Goal: Register for event/course

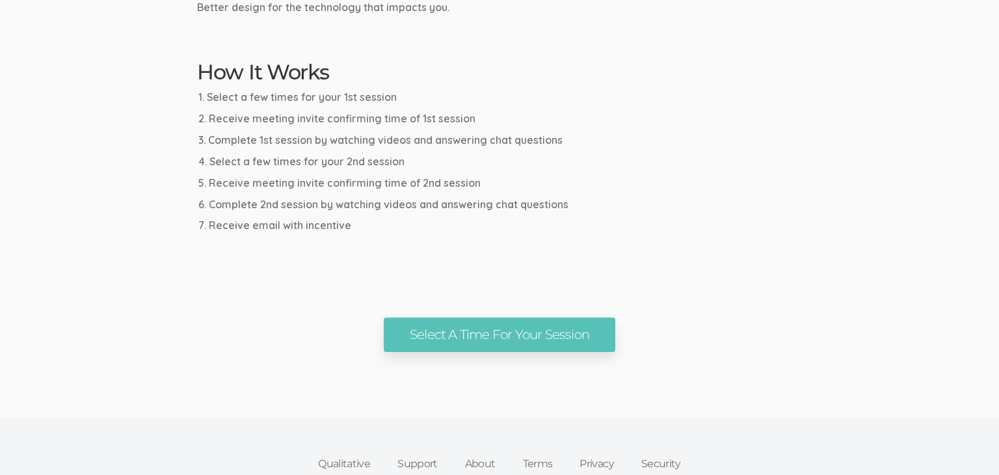
scroll to position [691, 0]
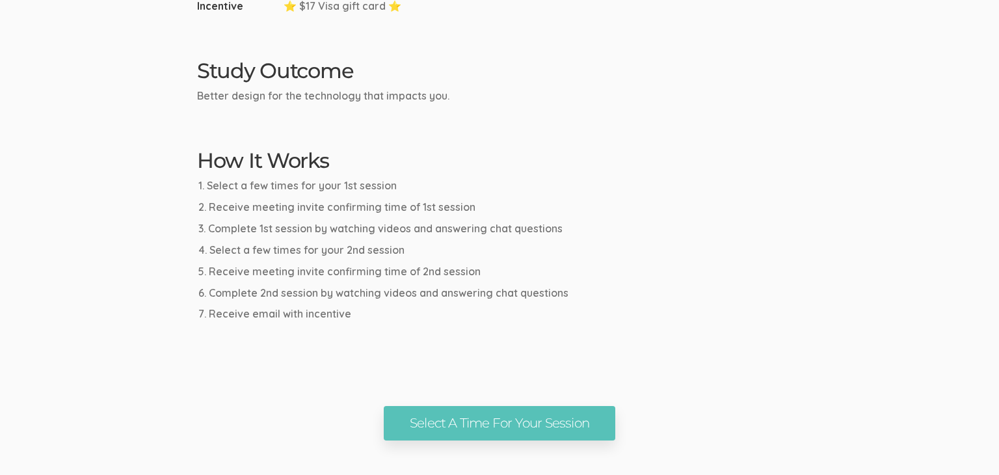
scroll to position [610, 0]
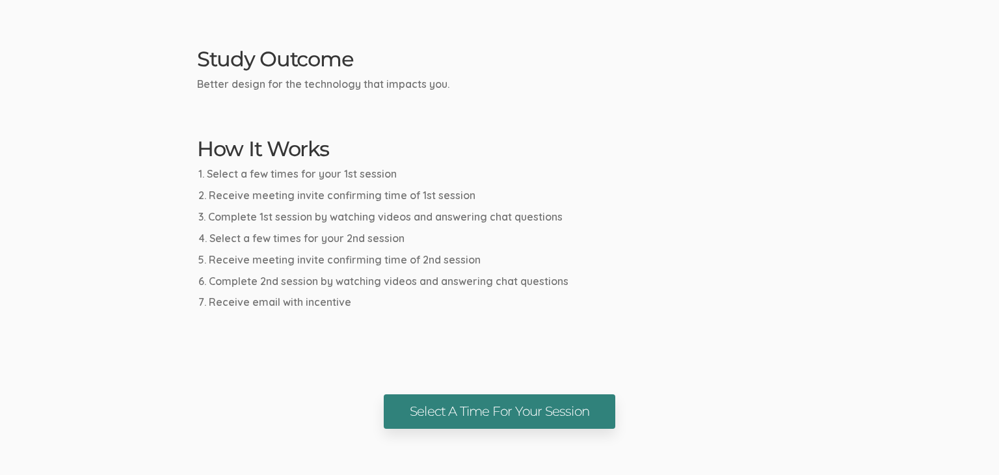
click at [439, 408] on link "Select A Time For Your Session" at bounding box center [499, 411] width 231 height 34
click at [492, 403] on link "Select A Time For Your Session" at bounding box center [499, 411] width 231 height 34
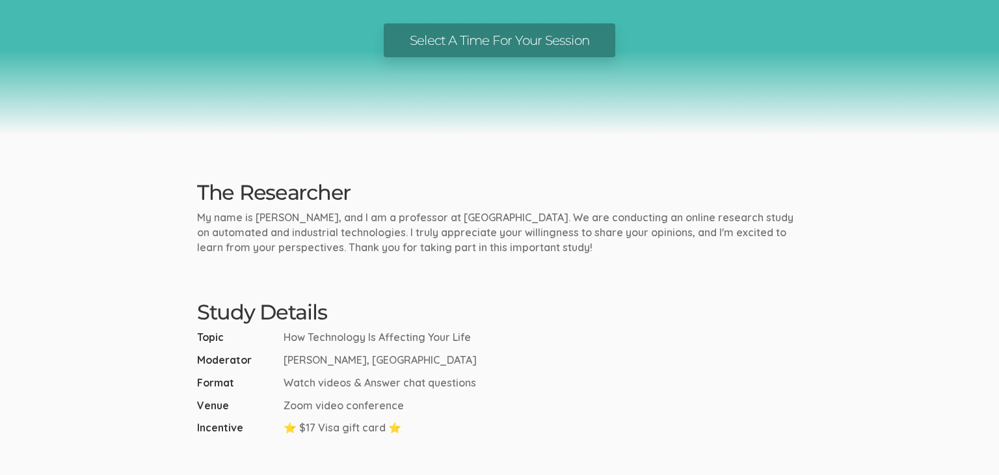
scroll to position [0, 0]
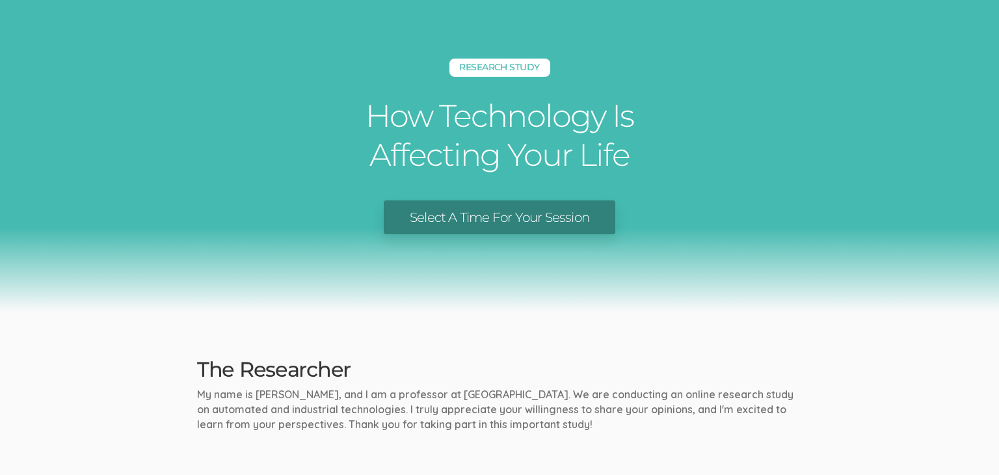
click at [449, 215] on link "Select A Time For Your Session" at bounding box center [499, 217] width 231 height 34
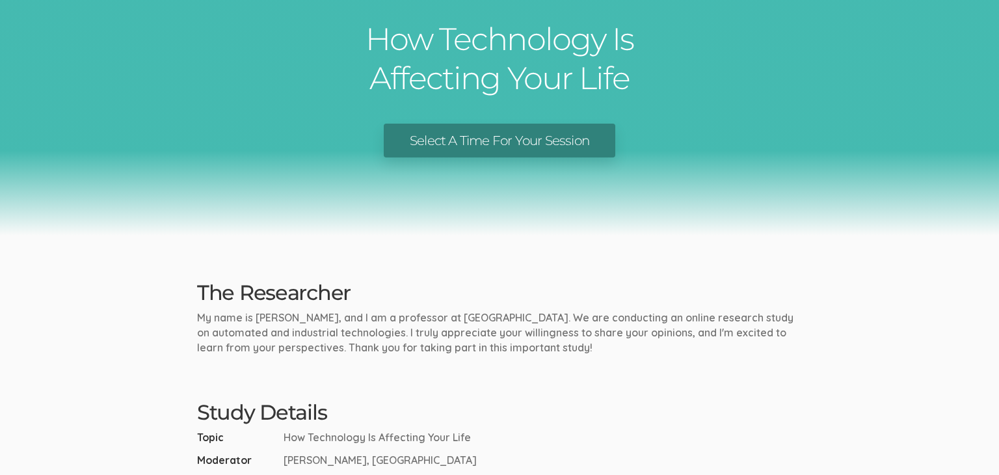
scroll to position [744, 0]
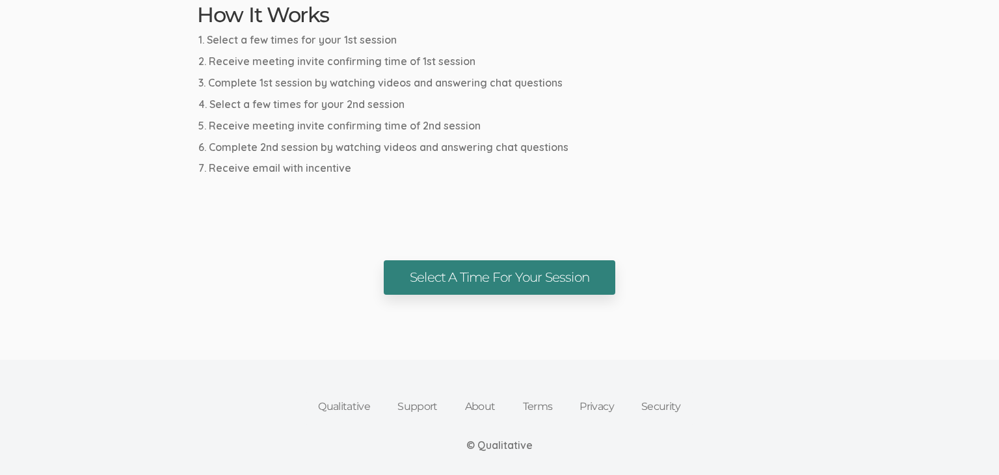
click at [434, 270] on link "Select A Time For Your Session" at bounding box center [499, 277] width 231 height 34
click at [530, 269] on link "Select A Time For Your Session" at bounding box center [499, 277] width 231 height 34
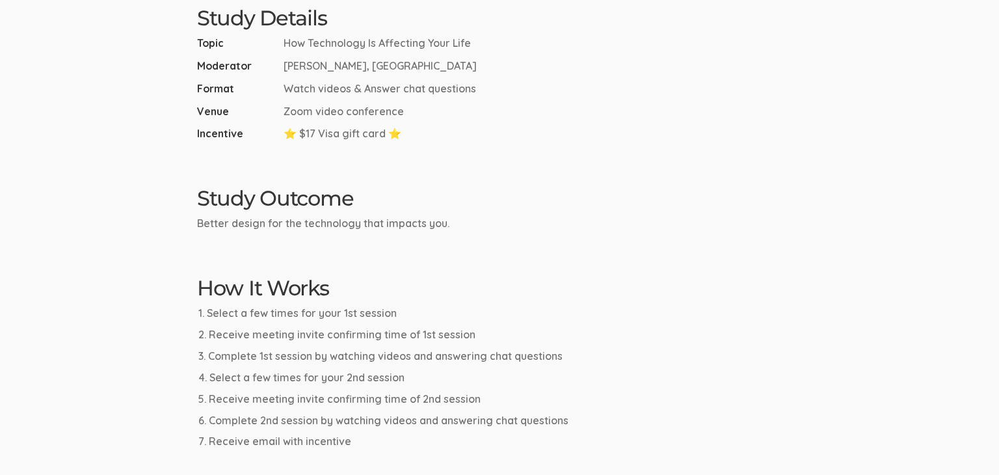
scroll to position [16, 0]
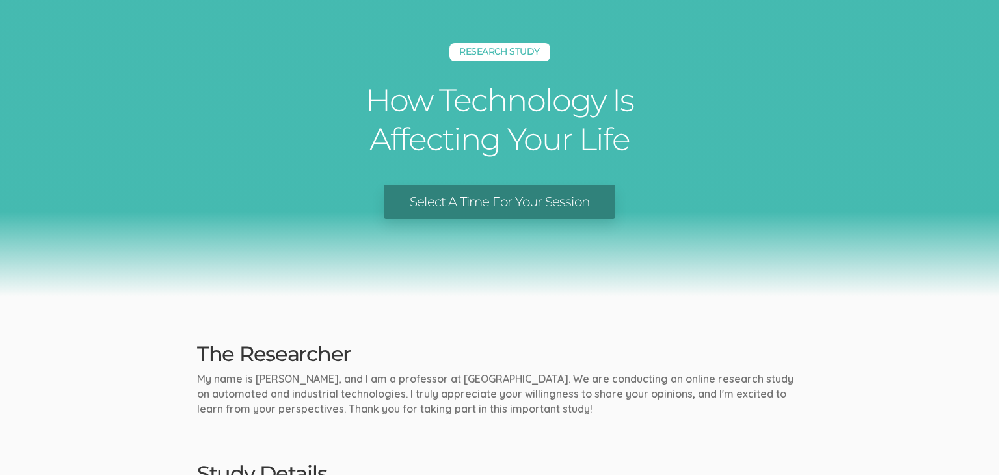
click at [460, 209] on link "Select A Time For Your Session" at bounding box center [499, 202] width 231 height 34
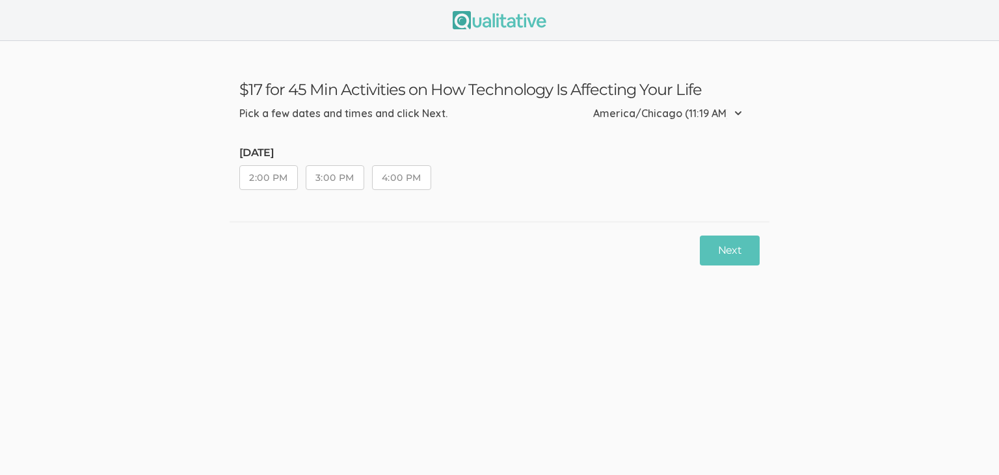
click at [495, 226] on div "Next" at bounding box center [500, 250] width 540 height 58
click at [254, 183] on button "2:00 PM" at bounding box center [268, 177] width 59 height 25
click at [276, 189] on button "2:00 PM" at bounding box center [268, 177] width 59 height 25
click at [735, 248] on button "Next" at bounding box center [730, 250] width 60 height 31
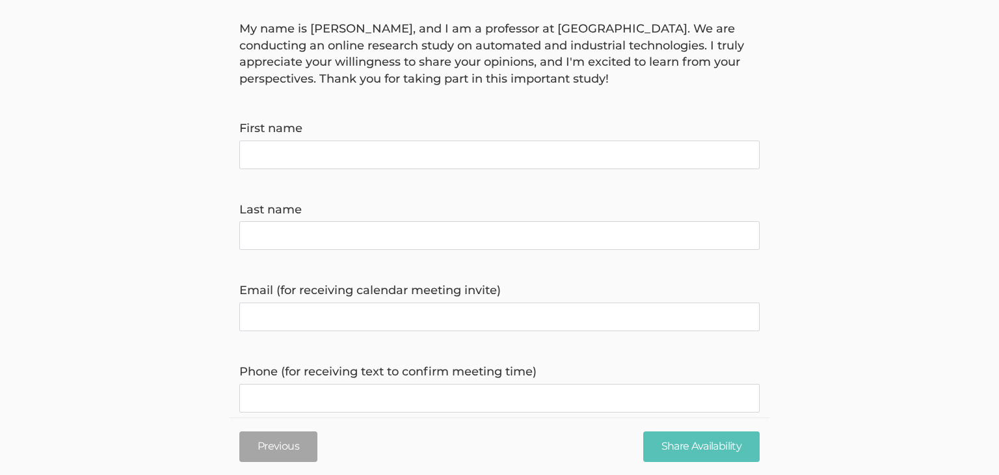
scroll to position [111, 0]
click at [299, 449] on button "Previous" at bounding box center [278, 446] width 78 height 31
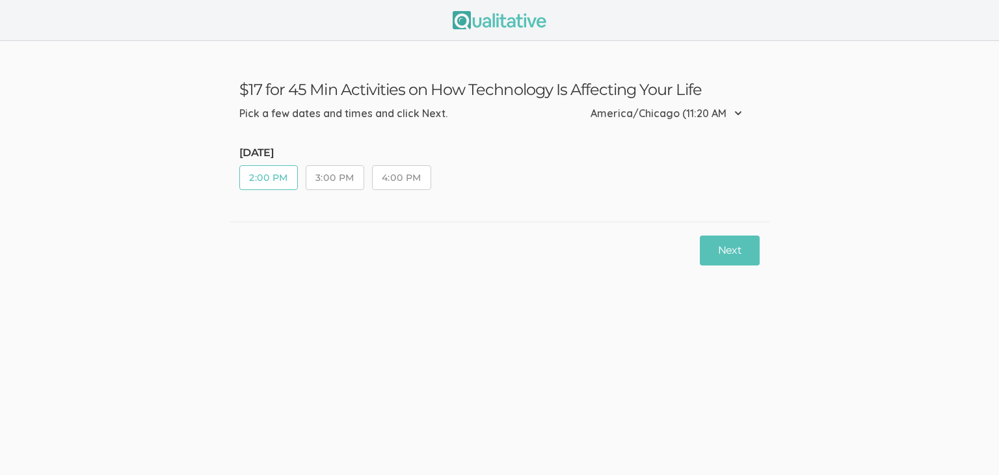
scroll to position [0, 0]
click at [732, 248] on button "Next" at bounding box center [730, 250] width 60 height 31
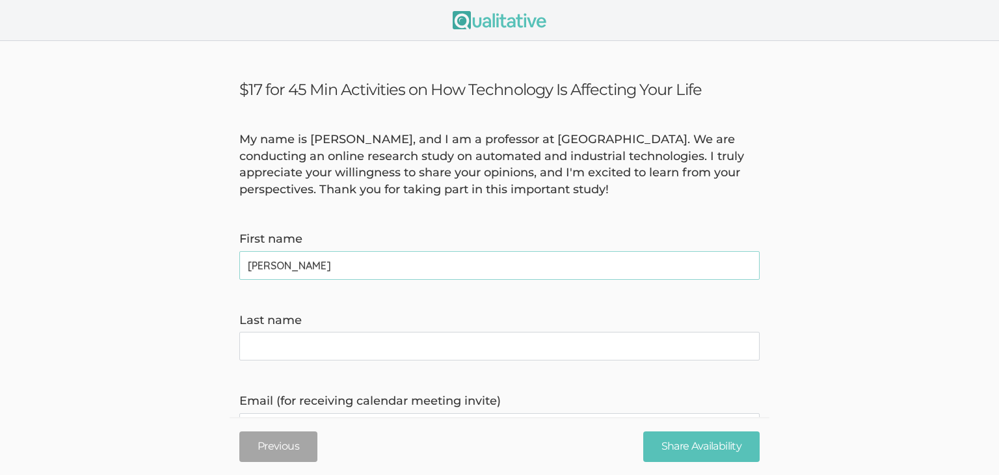
type name "[PERSON_NAME]"
click at [269, 342] on name "Last name" at bounding box center [499, 346] width 520 height 29
type name "[PERSON_NAME]"
click at [402, 226] on form "My name is [PERSON_NAME], and I am a professor at [GEOGRAPHIC_DATA]. We are con…" at bounding box center [499, 446] width 999 height 630
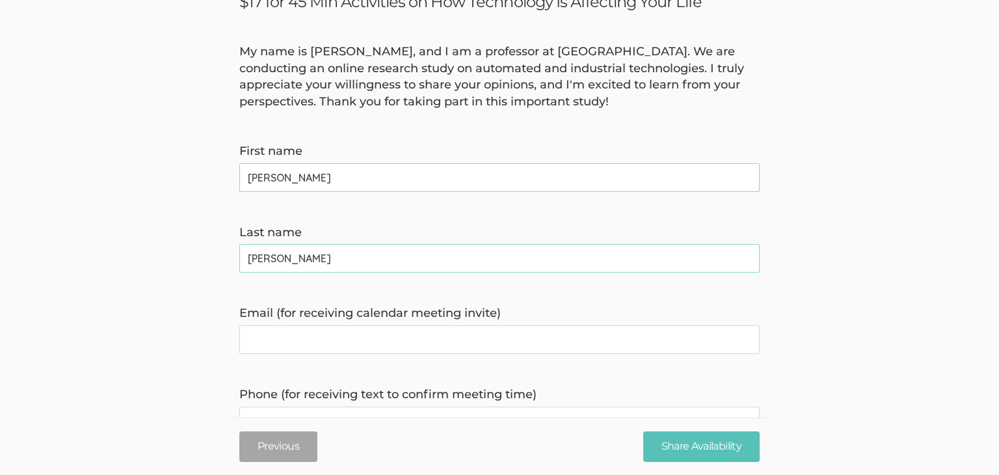
scroll to position [104, 0]
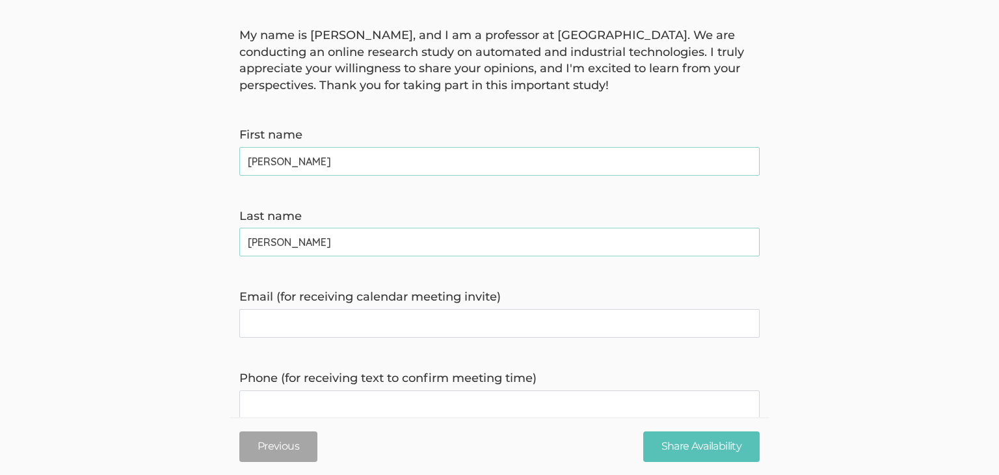
click at [352, 313] on invite\) "Email (for receiving calendar meeting invite)" at bounding box center [499, 323] width 520 height 29
type invite\) "[EMAIL_ADDRESS][DOMAIN_NAME]"
type time\) "8153422409"
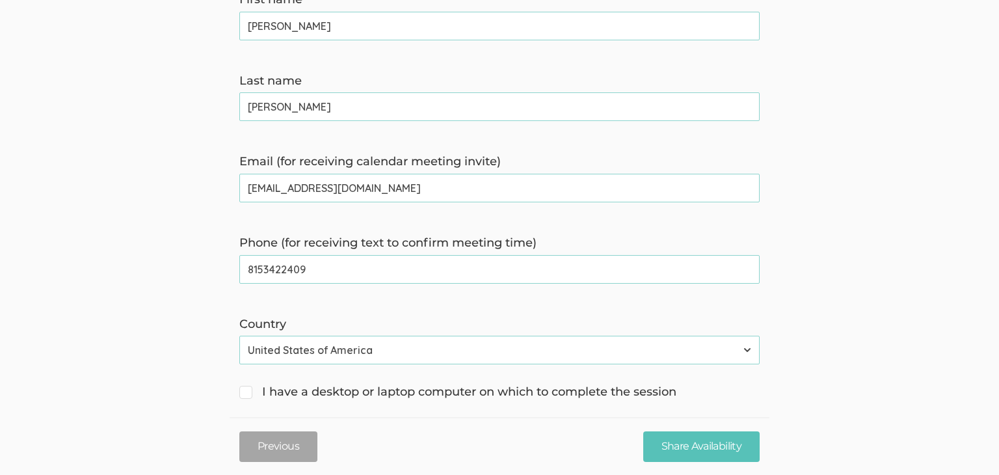
scroll to position [271, 0]
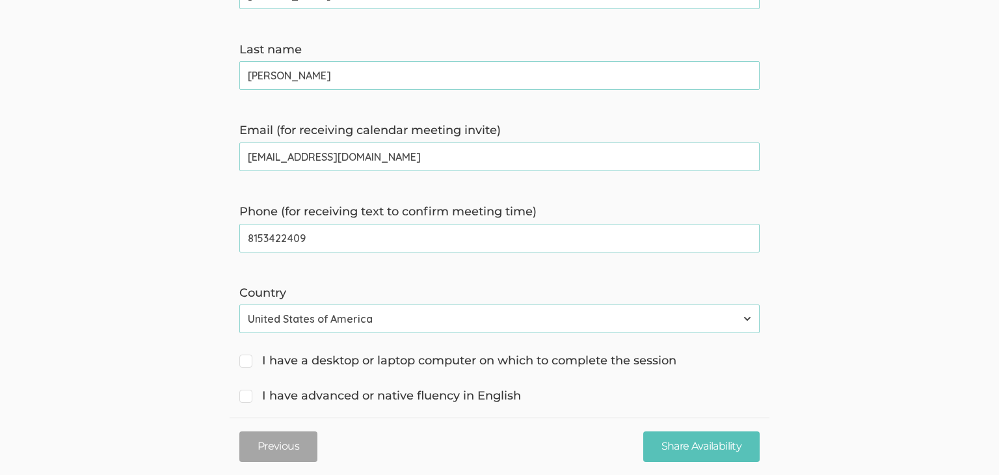
click at [342, 361] on span "I have a desktop or laptop computer on which to complete the session" at bounding box center [457, 360] width 437 height 17
click at [248, 361] on input "I have a desktop or laptop computer on which to complete the session" at bounding box center [243, 359] width 8 height 8
checkbox input "true"
click at [339, 395] on span "I have advanced or native fluency in English" at bounding box center [380, 396] width 282 height 17
click at [248, 395] on input "I have advanced or native fluency in English" at bounding box center [243, 394] width 8 height 8
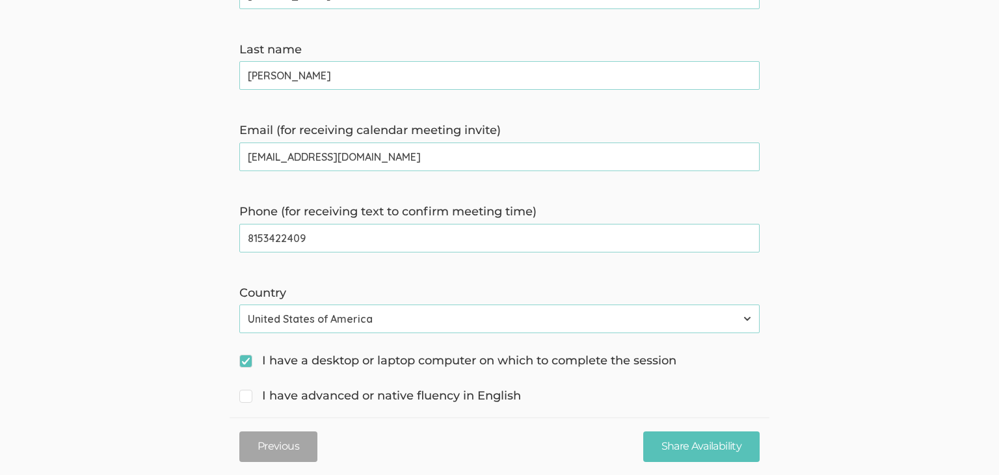
checkbox input "true"
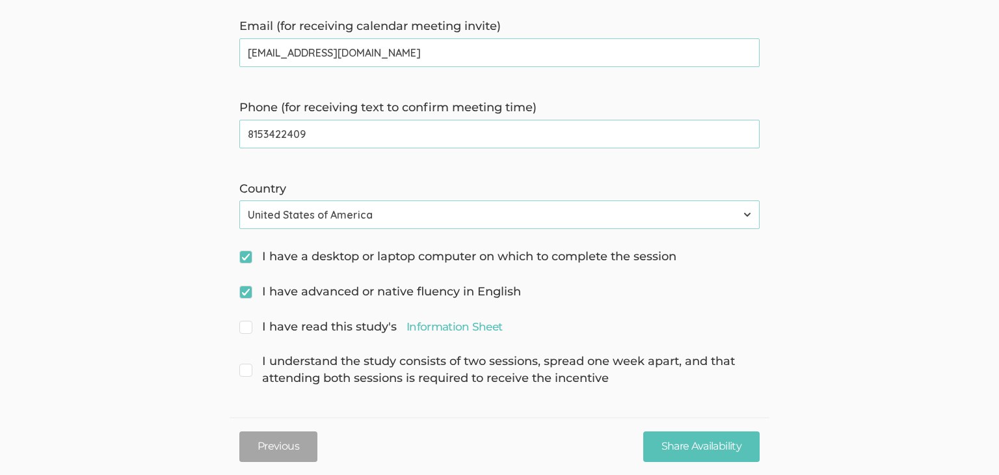
scroll to position [377, 0]
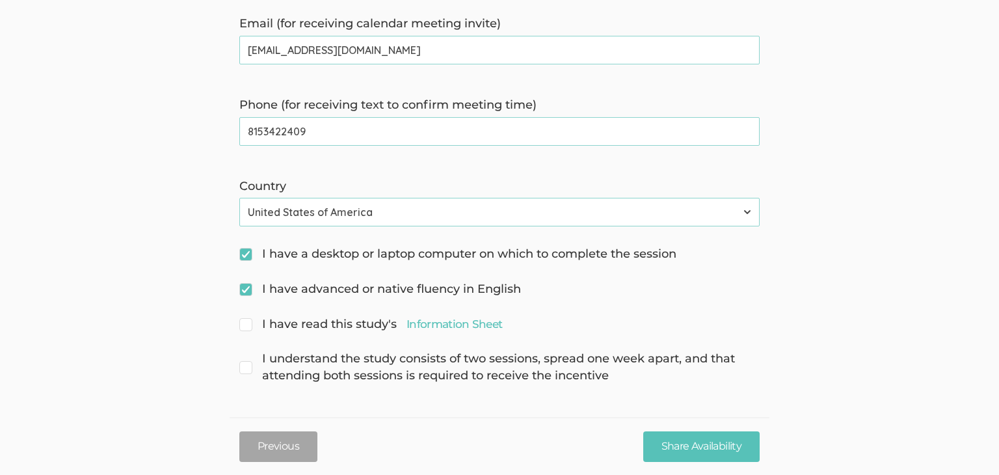
click at [339, 329] on span "I have read this study's Information Sheet" at bounding box center [370, 324] width 263 height 17
click at [248, 327] on input "I have read this study's Information Sheet" at bounding box center [243, 323] width 8 height 8
checkbox input "true"
click at [336, 369] on span "I understand the study consists of two sessions, spread one week apart, and tha…" at bounding box center [499, 366] width 520 height 33
click at [248, 362] on input "I understand the study consists of two sessions, spread one week apart, and tha…" at bounding box center [243, 357] width 8 height 8
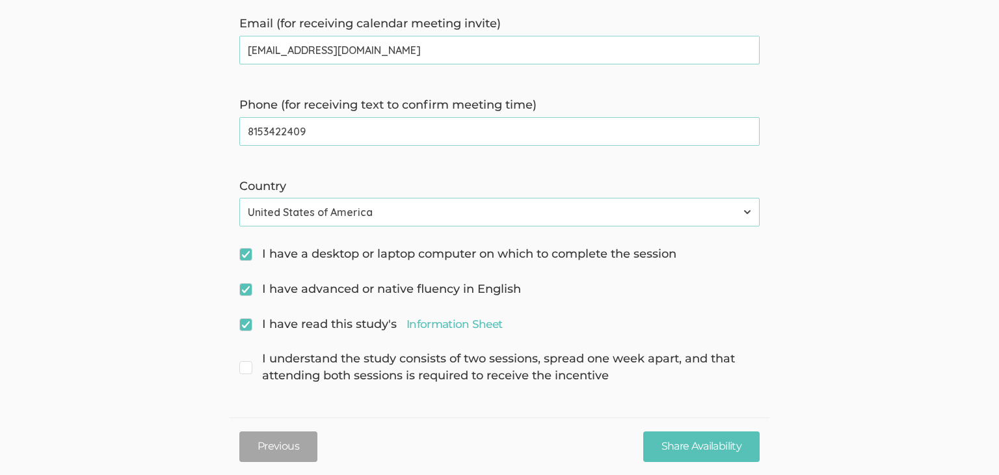
checkbox input "true"
click at [448, 321] on link "Information Sheet" at bounding box center [454, 324] width 96 height 16
click at [297, 448] on button "Previous" at bounding box center [278, 446] width 78 height 31
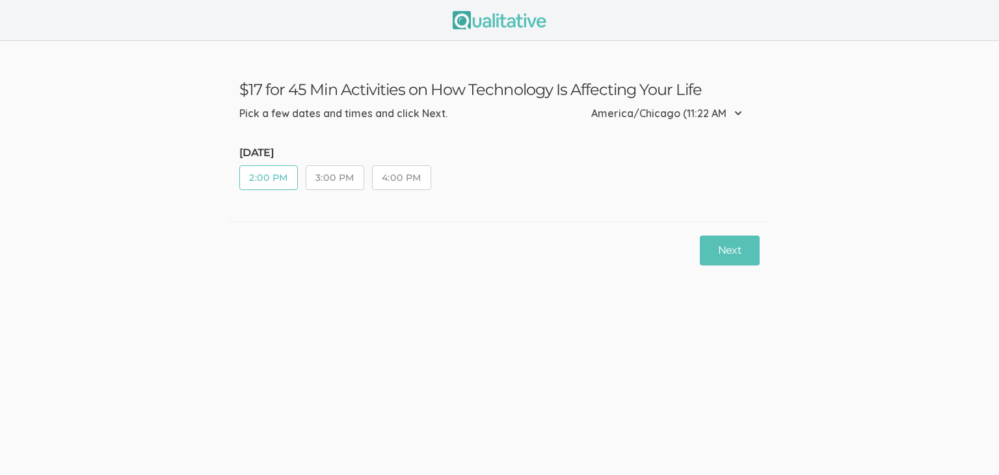
scroll to position [0, 0]
click at [714, 254] on button "Next" at bounding box center [730, 250] width 60 height 31
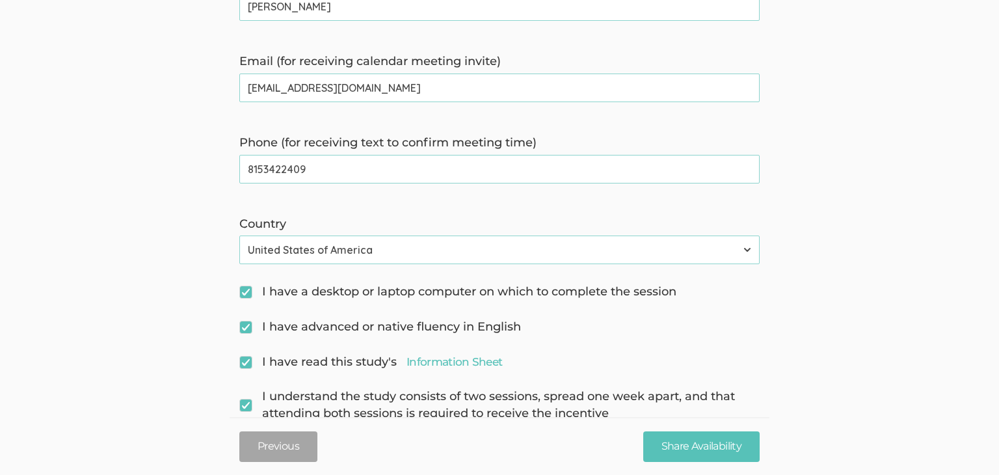
scroll to position [377, 0]
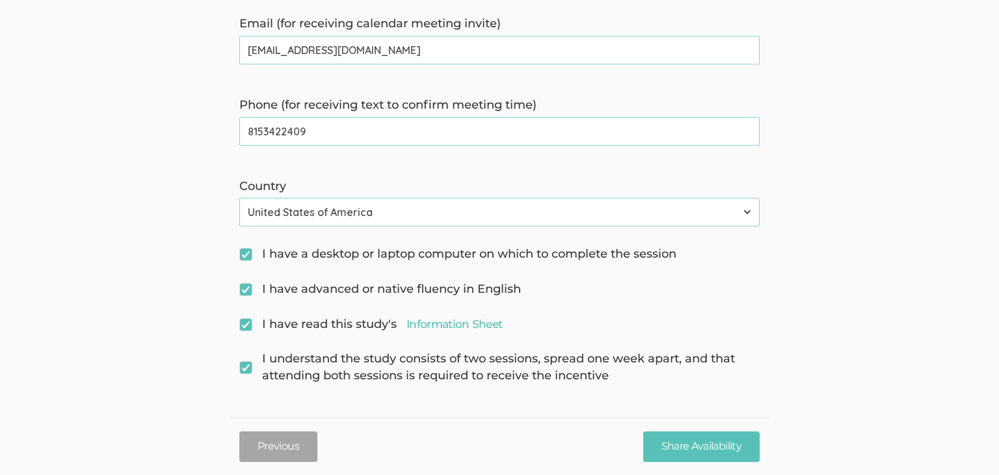
drag, startPoint x: 351, startPoint y: 133, endPoint x: 213, endPoint y: 148, distance: 138.6
click at [213, 148] on form "My name is [PERSON_NAME], and I am a professor at [GEOGRAPHIC_DATA]. We are con…" at bounding box center [499, 69] width 999 height 630
type time\) "[PHONE_NUMBER]"
click at [683, 439] on input "Share Availability" at bounding box center [701, 446] width 116 height 31
